Goal: Browse casually

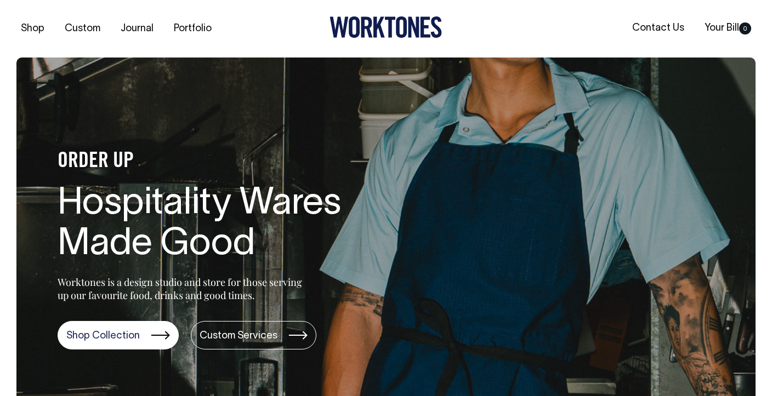
click at [364, 33] on icon at bounding box center [367, 27] width 12 height 21
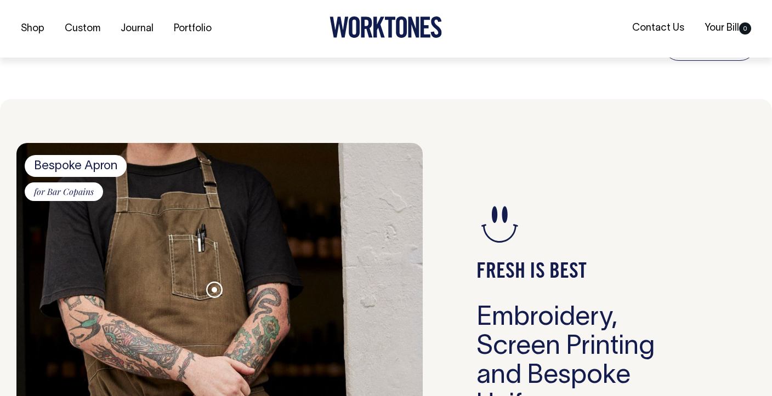
scroll to position [839, 0]
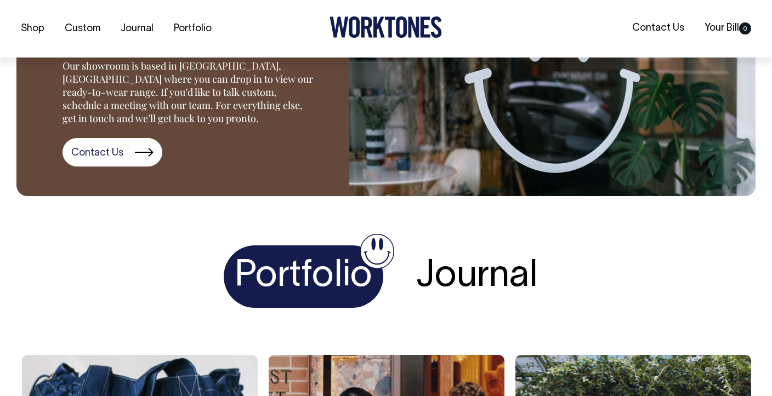
click at [459, 287] on h1 "Journal" at bounding box center [477, 277] width 144 height 63
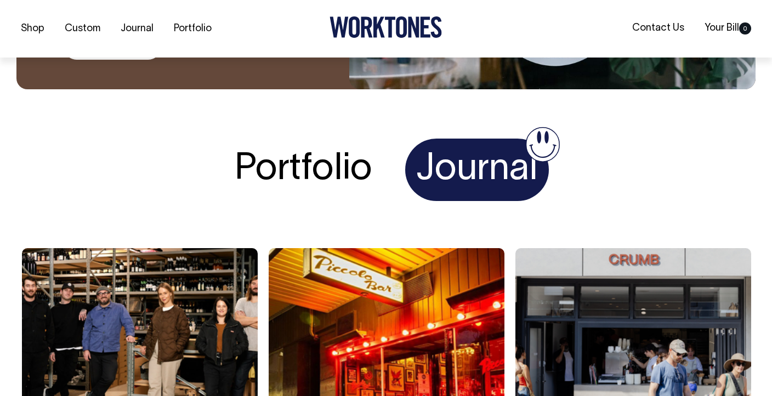
click at [282, 162] on h1 "Portfolio" at bounding box center [304, 170] width 160 height 63
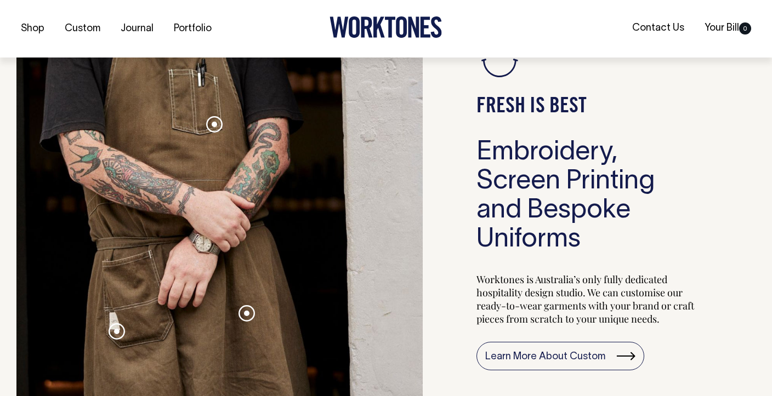
scroll to position [1004, 0]
click at [247, 312] on span at bounding box center [246, 312] width 5 height 5
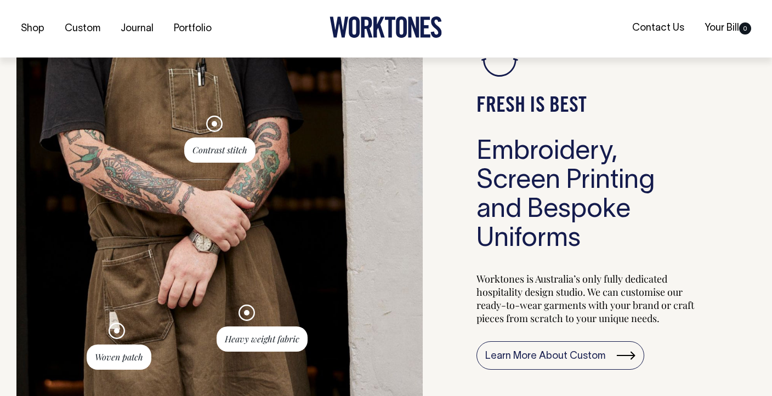
click at [440, 255] on div "FRESH IS BEST Embroidery, Screen Printing and Bespoke Uniforms Worktones is Aus…" at bounding box center [589, 202] width 333 height 451
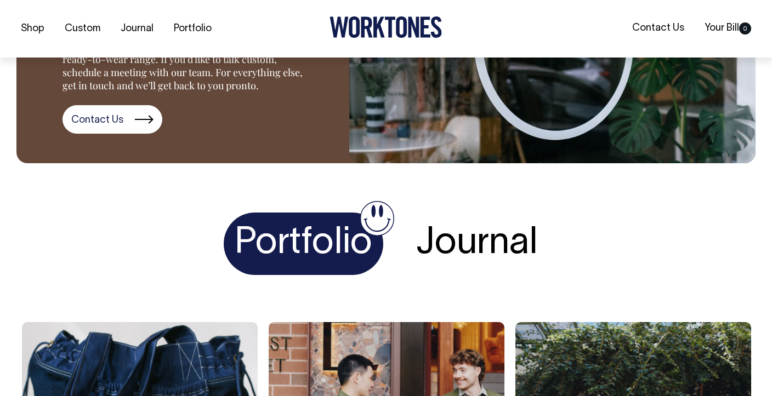
click at [482, 247] on h1 "Journal" at bounding box center [477, 244] width 144 height 63
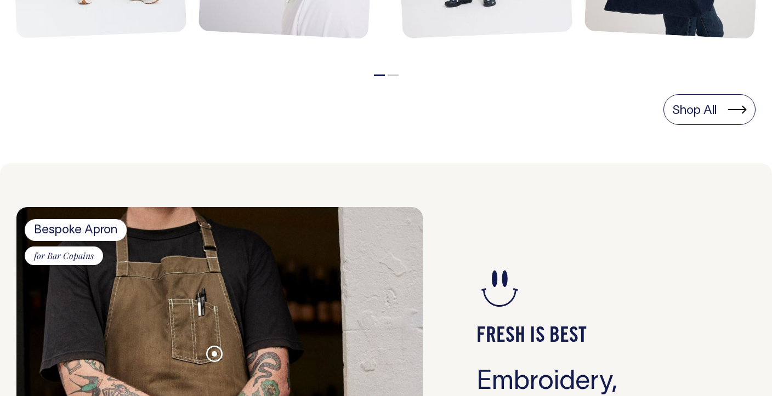
scroll to position [773, 0]
